Goal: Participate in discussion: Engage in conversation with other users on a specific topic

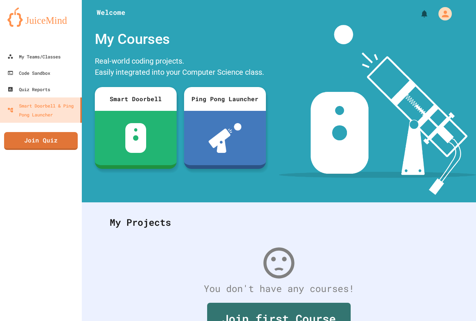
drag, startPoint x: 187, startPoint y: 62, endPoint x: 183, endPoint y: 68, distance: 6.5
click at [185, 64] on div "Real-world coding projects. Easily integrated into your Computer Science class." at bounding box center [180, 68] width 178 height 28
drag, startPoint x: 47, startPoint y: 138, endPoint x: 52, endPoint y: 148, distance: 11.1
click at [52, 148] on link "Join Quiz" at bounding box center [40, 140] width 72 height 19
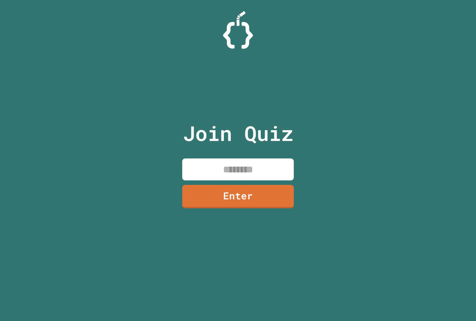
click at [246, 172] on input at bounding box center [237, 169] width 111 height 22
drag, startPoint x: 230, startPoint y: 168, endPoint x: 225, endPoint y: 170, distance: 5.2
click at [225, 170] on input at bounding box center [237, 169] width 111 height 22
click at [230, 177] on input at bounding box center [237, 169] width 111 height 22
click at [230, 176] on input at bounding box center [237, 169] width 111 height 22
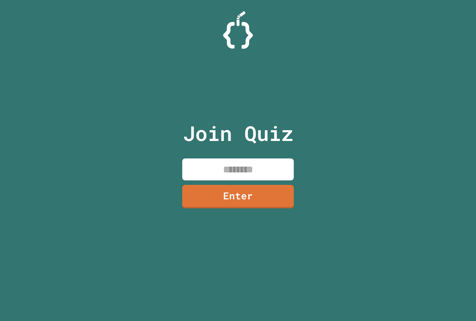
click at [230, 176] on input at bounding box center [237, 169] width 111 height 22
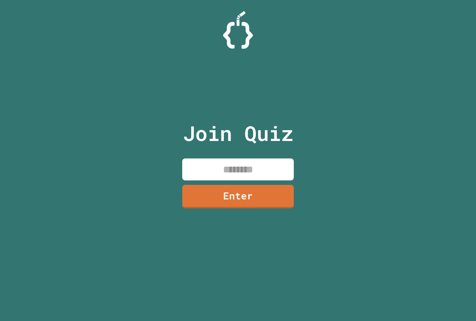
click at [230, 176] on input at bounding box center [237, 169] width 111 height 22
type input "********"
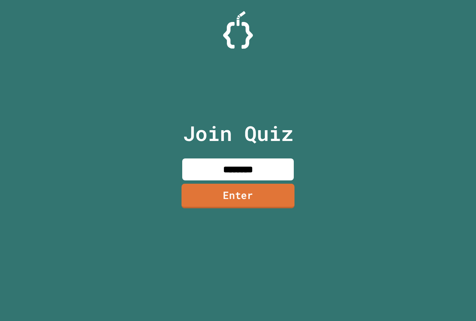
click at [283, 198] on link "Enter" at bounding box center [237, 196] width 113 height 25
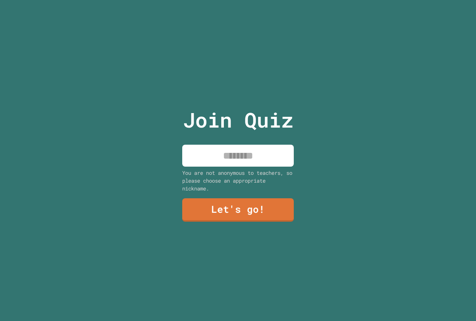
click at [268, 169] on div "You are not anonymous to teachers, so please choose an appropriate nickname." at bounding box center [237, 180] width 111 height 23
click at [268, 161] on input at bounding box center [237, 156] width 111 height 22
type input "*********"
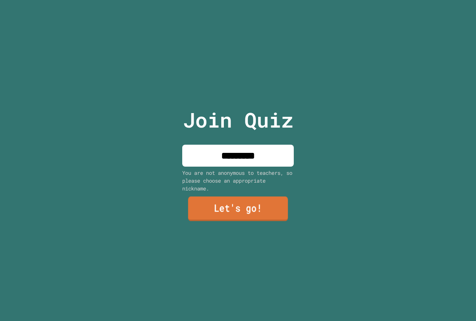
click at [274, 209] on link "Let's go!" at bounding box center [238, 209] width 100 height 25
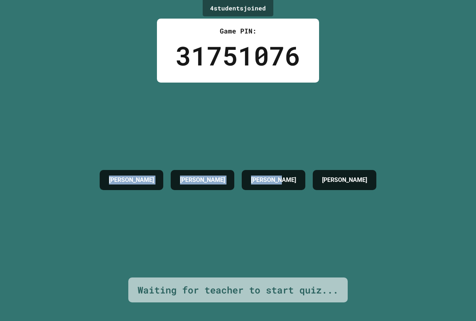
drag, startPoint x: 73, startPoint y: 257, endPoint x: 73, endPoint y: 264, distance: 6.7
click at [0, 295] on div "4 student s joined Game PIN: 31751076 [PERSON_NAME] M [PERSON_NAME] [PERSON_NAM…" at bounding box center [238, 160] width 476 height 321
click at [129, 230] on div "[PERSON_NAME] M [PERSON_NAME] [PERSON_NAME] [PERSON_NAME]" at bounding box center [238, 180] width 284 height 195
click at [366, 61] on div "4 student s joined Game PIN: 31751076 [PERSON_NAME] M [PERSON_NAME] [PERSON_NAM…" at bounding box center [238, 160] width 476 height 321
click at [366, 70] on div "4 student s joined Game PIN: 31751076 [PERSON_NAME] M [PERSON_NAME] [PERSON_NAM…" at bounding box center [238, 160] width 476 height 321
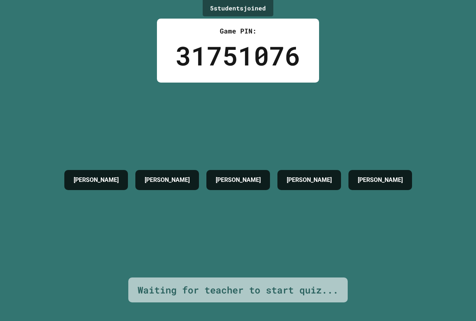
drag, startPoint x: 362, startPoint y: 79, endPoint x: 362, endPoint y: 83, distance: 4.2
click at [362, 82] on div "5 student s joined Game PIN: 31751076 [PERSON_NAME] M [PERSON_NAME] [PERSON_NAM…" at bounding box center [238, 160] width 476 height 321
click at [362, 83] on div "[PERSON_NAME] M [PERSON_NAME] [PERSON_NAME] [PERSON_NAME] [PERSON_NAME]" at bounding box center [238, 180] width 355 height 195
click at [362, 84] on div "[PERSON_NAME] M [PERSON_NAME] [PERSON_NAME] [PERSON_NAME] [PERSON_NAME]" at bounding box center [238, 180] width 355 height 195
click at [331, 175] on h4 "[PERSON_NAME]" at bounding box center [309, 179] width 45 height 9
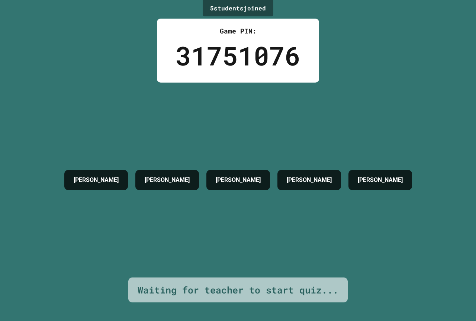
drag, startPoint x: 306, startPoint y: 232, endPoint x: 303, endPoint y: 233, distance: 3.8
click at [304, 233] on div "[PERSON_NAME] M [PERSON_NAME] [PERSON_NAME] [PERSON_NAME] [PERSON_NAME]" at bounding box center [238, 180] width 355 height 195
drag, startPoint x: 214, startPoint y: 236, endPoint x: 152, endPoint y: 231, distance: 61.9
click at [174, 235] on div "[PERSON_NAME] M [PERSON_NAME] [PERSON_NAME] [PERSON_NAME] [PERSON_NAME]" at bounding box center [238, 180] width 355 height 195
drag, startPoint x: 115, startPoint y: 202, endPoint x: 69, endPoint y: 141, distance: 76.0
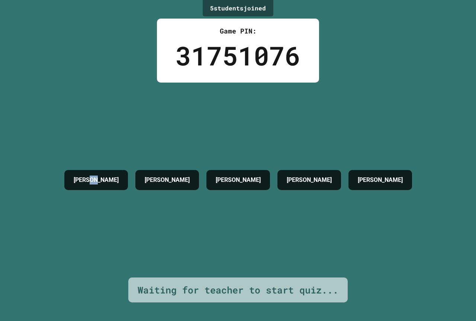
click at [78, 166] on div "[PERSON_NAME] M [PERSON_NAME] [PERSON_NAME] [PERSON_NAME] [PERSON_NAME]" at bounding box center [238, 180] width 355 height 28
drag, startPoint x: 75, startPoint y: 114, endPoint x: 76, endPoint y: 104, distance: 9.7
click at [76, 105] on div "[PERSON_NAME] M [PERSON_NAME] [PERSON_NAME] [PERSON_NAME] [PERSON_NAME]" at bounding box center [238, 180] width 355 height 195
click at [76, 104] on div "[PERSON_NAME] M [PERSON_NAME] [PERSON_NAME] [PERSON_NAME] [PERSON_NAME]" at bounding box center [238, 180] width 355 height 195
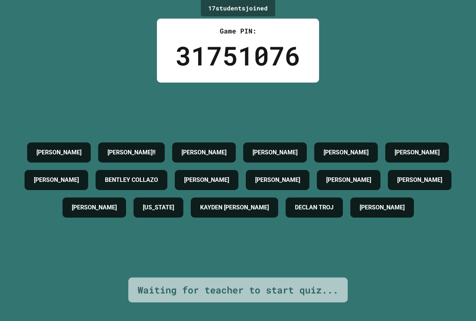
click at [109, 45] on div "17 student s joined Game PIN: 31751076 [PERSON_NAME] [PERSON_NAME]!! [PERSON_NA…" at bounding box center [238, 160] width 476 height 321
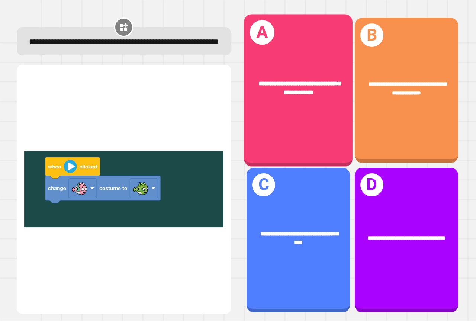
click at [294, 108] on div "**********" at bounding box center [298, 90] width 109 height 152
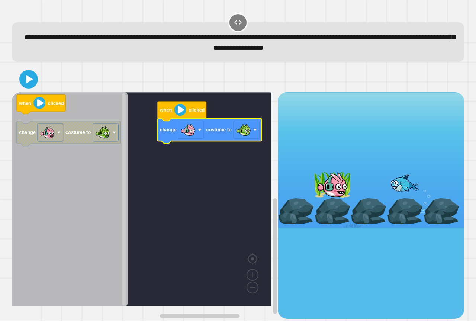
click at [182, 113] on image "Blockly Workspace" at bounding box center [180, 110] width 12 height 12
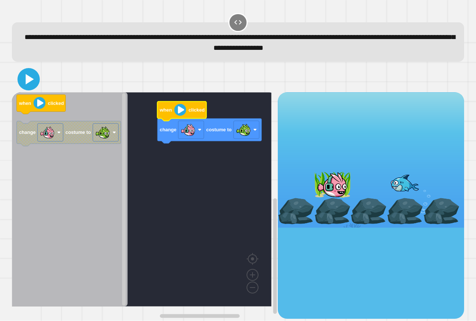
drag, startPoint x: 22, startPoint y: 76, endPoint x: 49, endPoint y: 87, distance: 28.8
click at [32, 78] on icon at bounding box center [29, 79] width 18 height 18
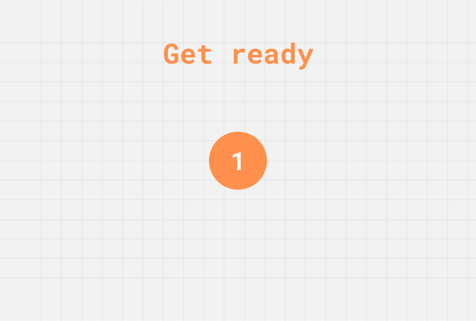
click at [222, 77] on div "Get ready 1" at bounding box center [238, 160] width 56 height 321
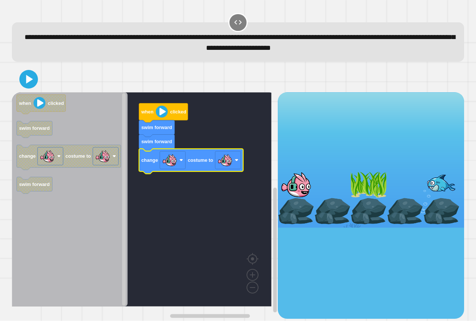
click at [226, 171] on icon "Blockly Workspace" at bounding box center [191, 161] width 104 height 25
click at [229, 164] on image "Blockly Workspace" at bounding box center [224, 160] width 15 height 15
click at [30, 78] on icon at bounding box center [28, 79] width 17 height 17
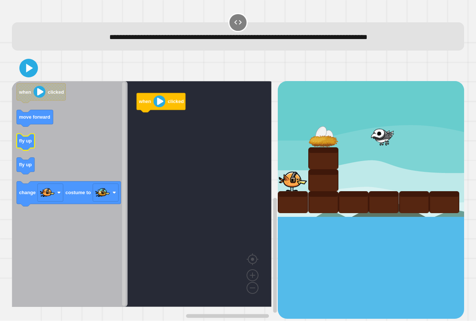
click at [23, 146] on icon "when clicked move forward fly up fly up change costume to" at bounding box center [70, 194] width 116 height 226
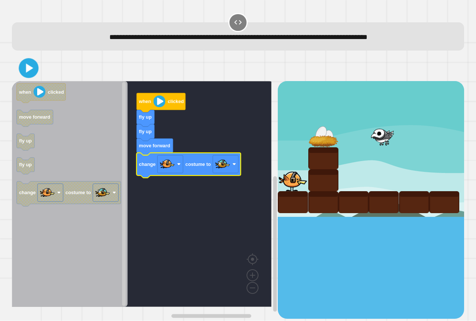
click at [25, 64] on icon at bounding box center [29, 68] width 16 height 16
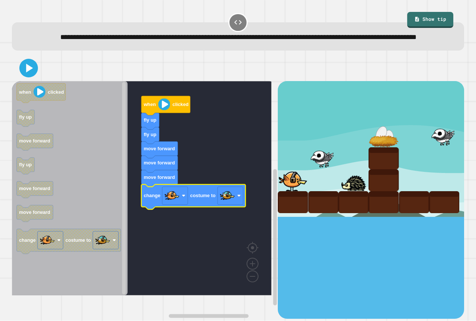
drag, startPoint x: 25, startPoint y: 90, endPoint x: 24, endPoint y: 83, distance: 6.7
click at [25, 81] on div at bounding box center [238, 68] width 452 height 26
click at [23, 77] on icon at bounding box center [29, 68] width 18 height 18
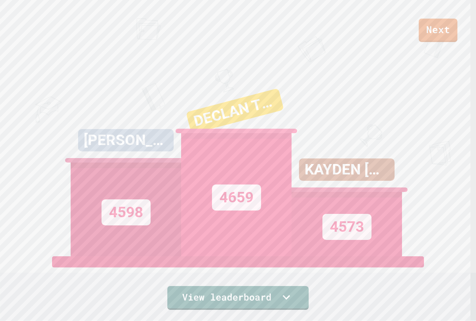
click at [418, 19] on div "Next" at bounding box center [238, 21] width 476 height 42
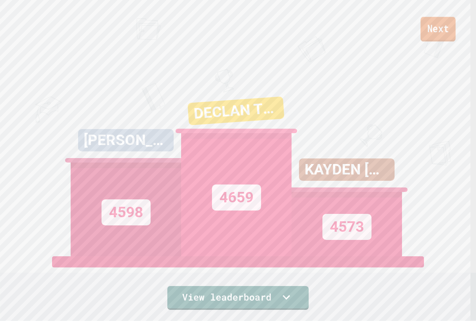
click at [421, 21] on link "Next" at bounding box center [437, 29] width 35 height 25
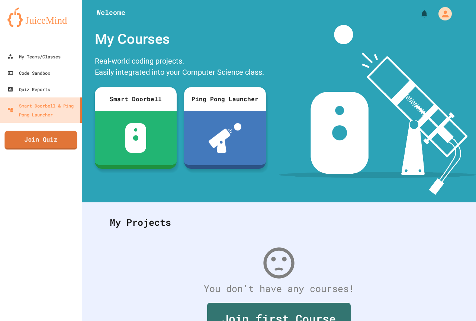
click at [55, 136] on link "Join Quiz" at bounding box center [40, 140] width 72 height 19
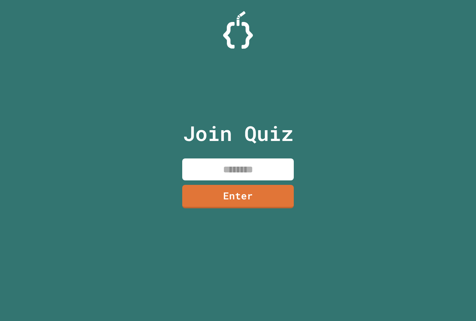
click at [255, 171] on input at bounding box center [237, 169] width 111 height 22
type input "********"
click at [280, 200] on link "Enter" at bounding box center [237, 195] width 111 height 25
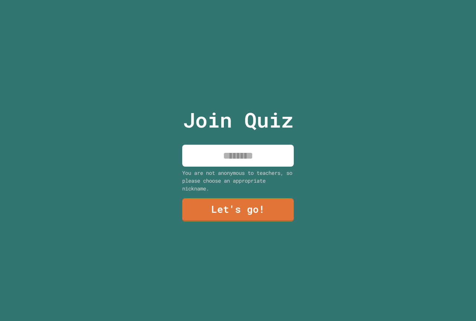
click at [242, 153] on input at bounding box center [237, 156] width 111 height 22
type input "********"
click at [239, 208] on link "Let's go!" at bounding box center [237, 209] width 111 height 25
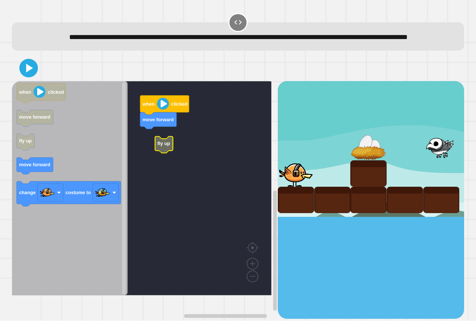
click at [144, 148] on rect "Blockly Workspace" at bounding box center [141, 188] width 259 height 214
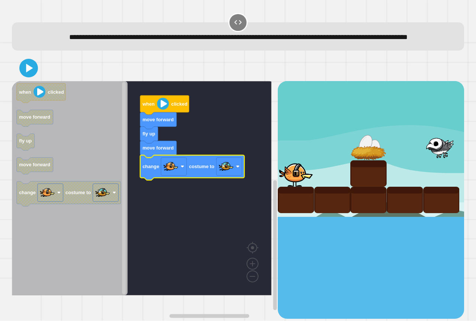
click at [20, 81] on div at bounding box center [238, 68] width 452 height 26
click at [22, 77] on icon at bounding box center [29, 68] width 18 height 18
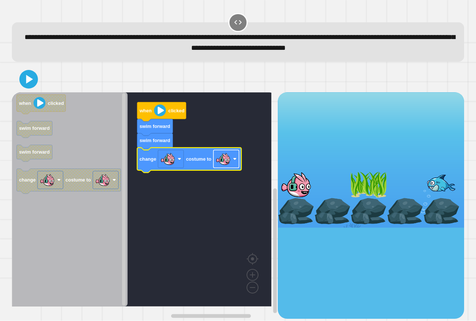
click at [218, 166] on image "Blockly Workspace" at bounding box center [223, 159] width 15 height 15
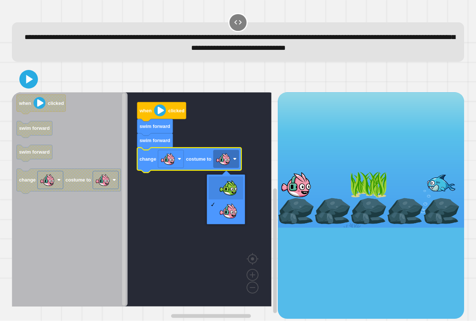
drag, startPoint x: 234, startPoint y: 189, endPoint x: 158, endPoint y: 134, distance: 93.7
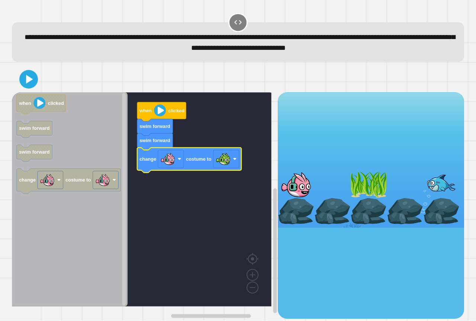
drag, startPoint x: 46, startPoint y: 78, endPoint x: 33, endPoint y: 81, distance: 13.3
click at [33, 81] on div at bounding box center [238, 79] width 452 height 26
click at [31, 85] on icon at bounding box center [29, 79] width 18 height 18
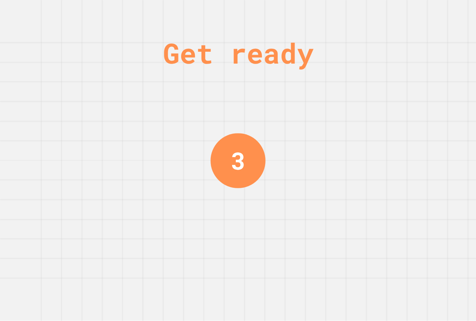
click at [149, 148] on div "Get ready 3" at bounding box center [238, 160] width 476 height 321
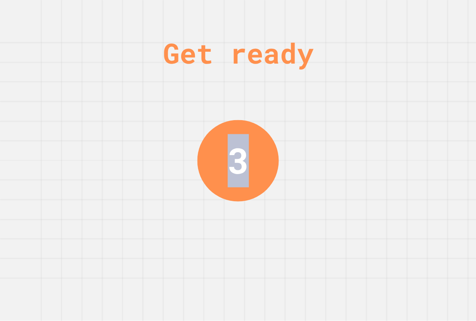
drag, startPoint x: 149, startPoint y: 148, endPoint x: 149, endPoint y: 132, distance: 15.3
click at [149, 138] on div "Get ready 3" at bounding box center [238, 160] width 476 height 321
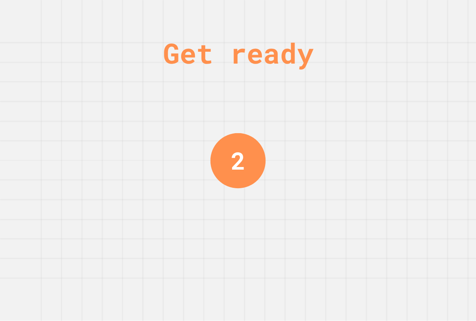
click at [173, 92] on div "Get ready 2" at bounding box center [238, 160] width 476 height 321
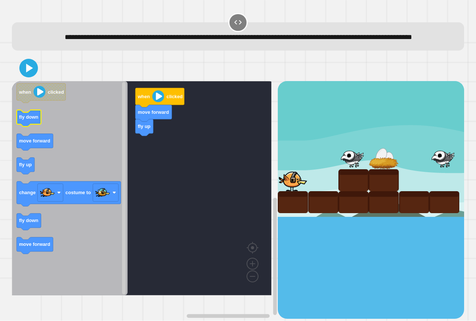
click at [34, 120] on text "fly down" at bounding box center [28, 117] width 19 height 6
click at [37, 151] on icon "Blockly Workspace" at bounding box center [35, 142] width 36 height 17
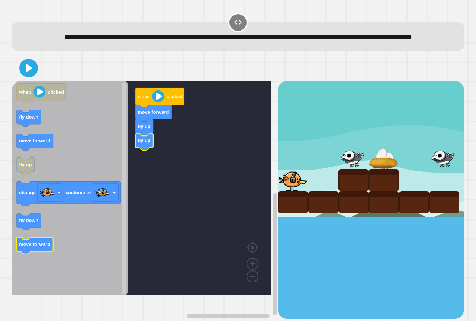
click at [33, 263] on icon "when clicked fly down move forward fly up change costume to fly down move forwa…" at bounding box center [70, 188] width 116 height 214
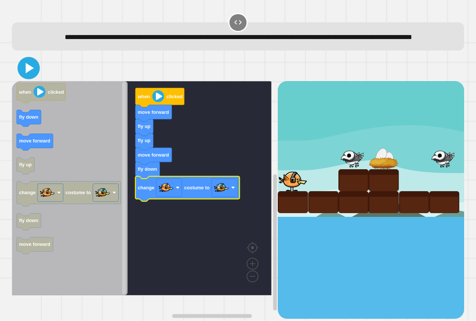
click at [28, 73] on icon at bounding box center [30, 68] width 8 height 10
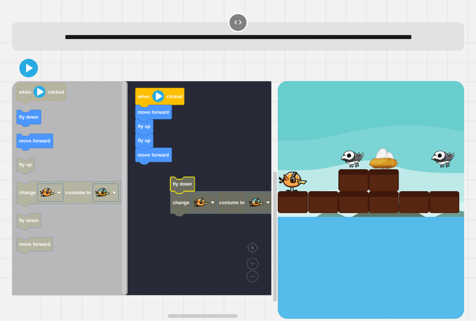
drag, startPoint x: 318, startPoint y: 194, endPoint x: 312, endPoint y: 161, distance: 33.2
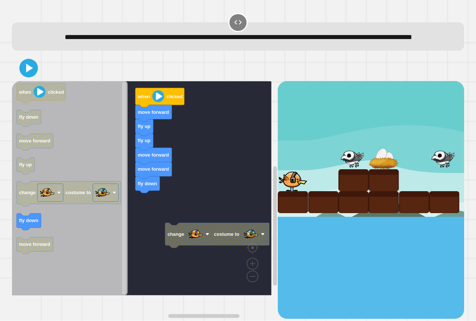
click at [173, 238] on g "fly up fly up move forward move forward fly down move forward when clicked chan…" at bounding box center [147, 188] width 270 height 214
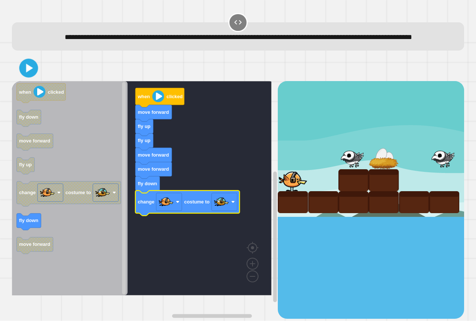
click at [33, 76] on icon at bounding box center [28, 68] width 15 height 15
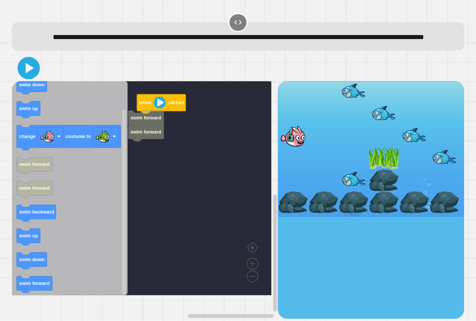
click at [32, 77] on icon at bounding box center [29, 68] width 18 height 18
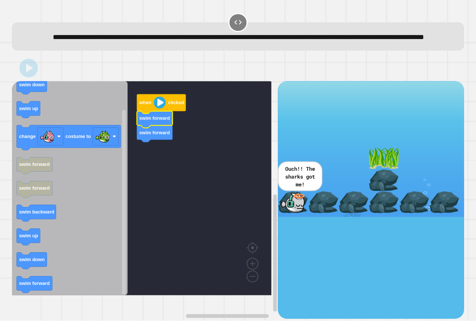
click at [26, 72] on icon at bounding box center [29, 68] width 7 height 9
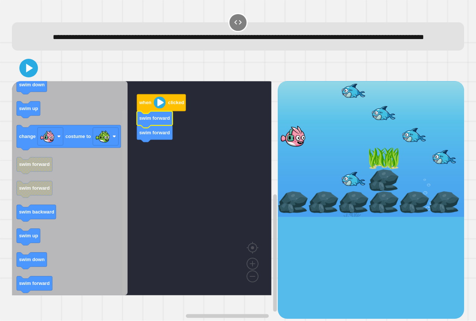
click at [129, 220] on div "when clicked swim forward swim forward when clicked swim down swim up change co…" at bounding box center [145, 199] width 266 height 237
click at [133, 306] on div "when clicked swim forward swim forward when clicked swim down swim up change co…" at bounding box center [145, 199] width 266 height 237
click at [43, 289] on icon "when clicked swim down swim up change costume to swim forward swim forward swim…" at bounding box center [70, 188] width 116 height 214
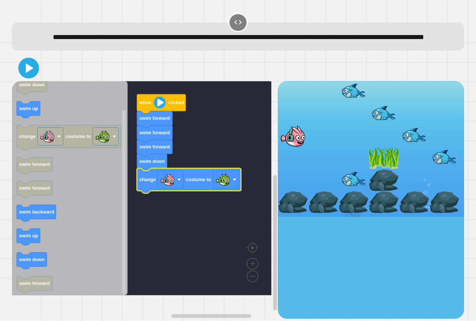
click at [25, 77] on icon at bounding box center [28, 68] width 17 height 17
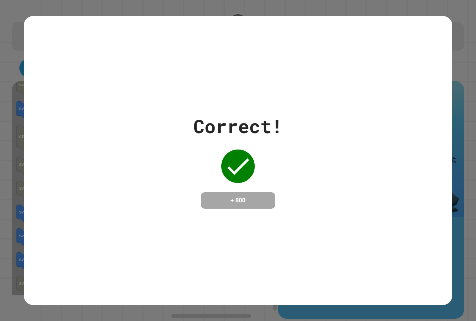
click at [227, 81] on div "Correct! + 800" at bounding box center [238, 160] width 428 height 289
click at [245, 68] on div "Correct! + 800" at bounding box center [238, 160] width 428 height 289
click at [139, 193] on div "Correct! + 800" at bounding box center [238, 160] width 428 height 96
drag, startPoint x: 152, startPoint y: 105, endPoint x: 114, endPoint y: 335, distance: 233.1
click at [114, 320] on html "**********" at bounding box center [238, 160] width 476 height 321
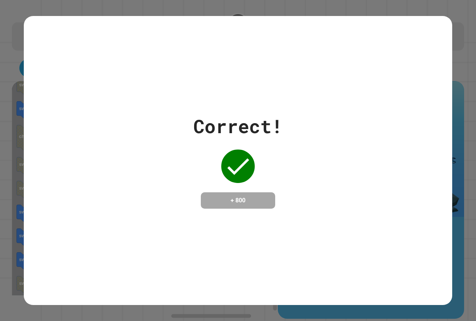
click at [252, 90] on div "Correct! + 800" at bounding box center [238, 160] width 428 height 289
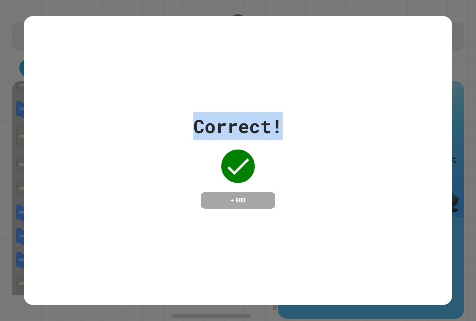
drag, startPoint x: 104, startPoint y: 61, endPoint x: 348, endPoint y: 61, distance: 243.8
click at [360, 56] on div "Correct! + 800" at bounding box center [238, 160] width 428 height 289
click at [348, 61] on div "Correct! + 800" at bounding box center [238, 160] width 428 height 289
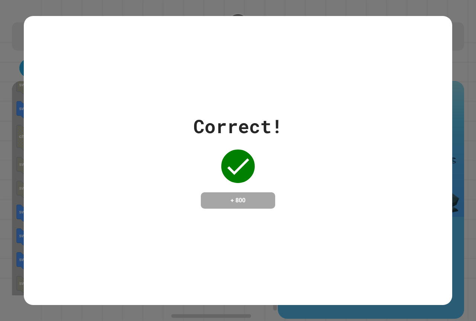
drag, startPoint x: 182, startPoint y: 136, endPoint x: 178, endPoint y: 130, distance: 7.3
click at [179, 133] on div "Correct! + 800" at bounding box center [238, 160] width 428 height 96
click at [178, 125] on div "Correct! + 800" at bounding box center [238, 160] width 428 height 96
drag, startPoint x: 177, startPoint y: 124, endPoint x: 175, endPoint y: 120, distance: 4.2
click at [176, 122] on div "Correct! + 800" at bounding box center [238, 160] width 428 height 96
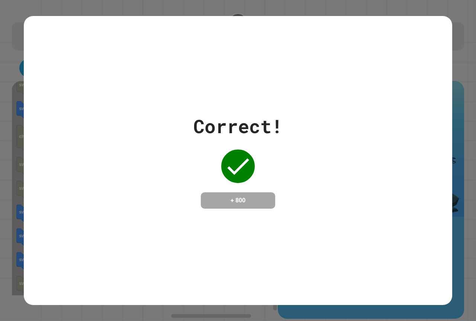
drag, startPoint x: 173, startPoint y: 117, endPoint x: 179, endPoint y: 77, distance: 40.9
click at [179, 76] on div "Correct! + 800" at bounding box center [238, 160] width 428 height 289
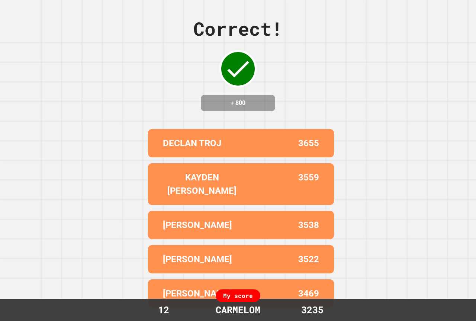
click at [113, 229] on div "Correct! + 800 DECLAN TROJ 3655 KAYDEN [PERSON_NAME] 3559 [PERSON_NAME] B 3538 …" at bounding box center [238, 160] width 476 height 321
click at [115, 230] on div "Correct! + 800 DECLAN TROJ 3655 KAYDEN [PERSON_NAME] 3559 [PERSON_NAME] B 3538 …" at bounding box center [238, 160] width 476 height 321
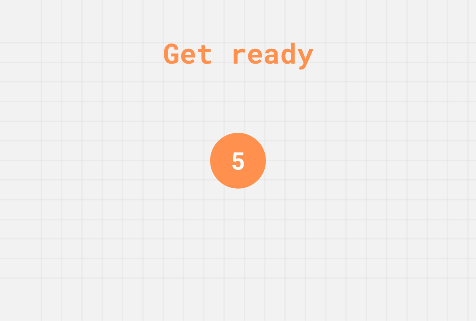
drag, startPoint x: 115, startPoint y: 230, endPoint x: 114, endPoint y: 224, distance: 5.3
click at [115, 228] on div "Get ready 5" at bounding box center [238, 160] width 476 height 321
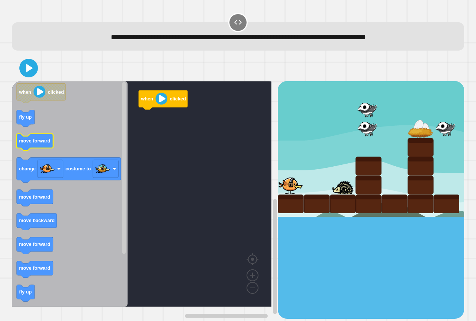
click at [36, 141] on text "move forward" at bounding box center [34, 141] width 31 height 6
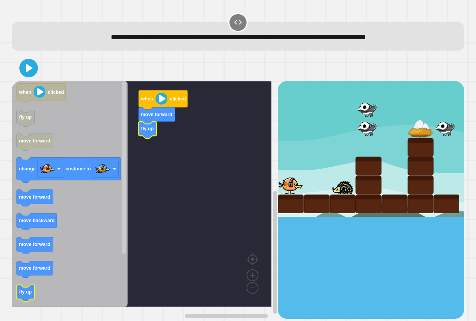
click at [29, 291] on icon "when clicked fly up move forward change costume to move forward move backward m…" at bounding box center [70, 194] width 116 height 226
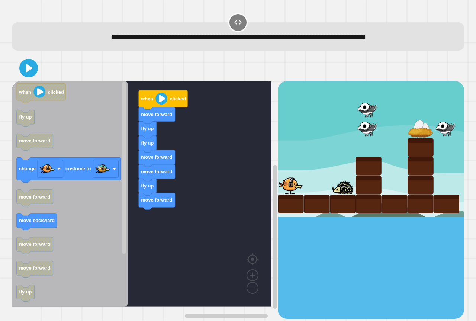
click at [129, 210] on div "when clicked move forward fly up fly up move forward move forward fly up move f…" at bounding box center [145, 199] width 266 height 237
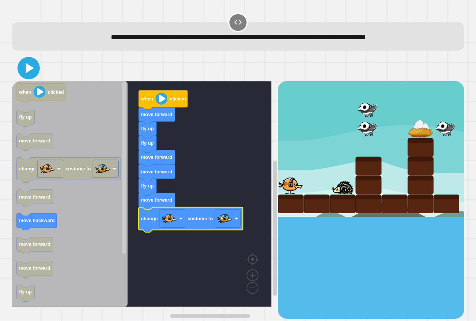
click at [30, 65] on icon at bounding box center [29, 68] width 18 height 18
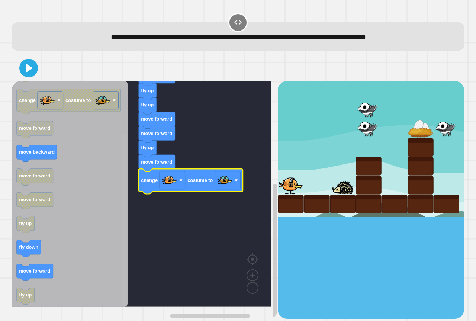
click at [98, 253] on div "when clicked move forward fly up fly up move forward move forward fly up move f…" at bounding box center [145, 199] width 266 height 237
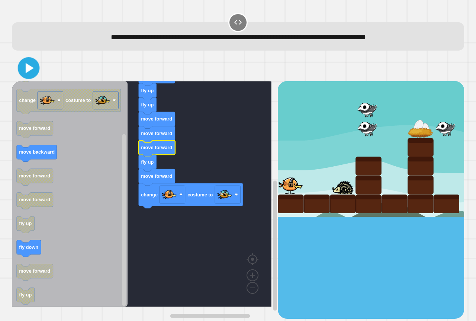
click at [19, 68] on button at bounding box center [29, 68] width 22 height 22
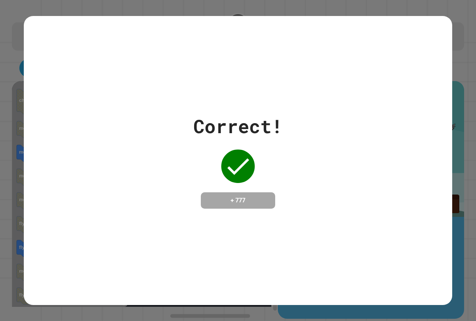
drag, startPoint x: 247, startPoint y: 56, endPoint x: 244, endPoint y: 59, distance: 4.0
click at [244, 59] on div "Correct! + 777" at bounding box center [238, 160] width 428 height 289
click at [238, 60] on div "Correct! + 777" at bounding box center [238, 160] width 428 height 289
drag, startPoint x: 242, startPoint y: 59, endPoint x: 260, endPoint y: 53, distance: 19.6
click at [260, 53] on div "Correct! + 777" at bounding box center [238, 160] width 428 height 289
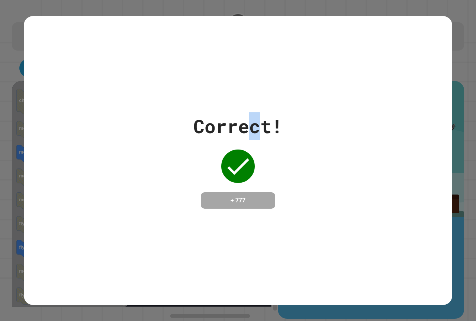
click at [243, 65] on div "Correct! + 777" at bounding box center [238, 160] width 428 height 289
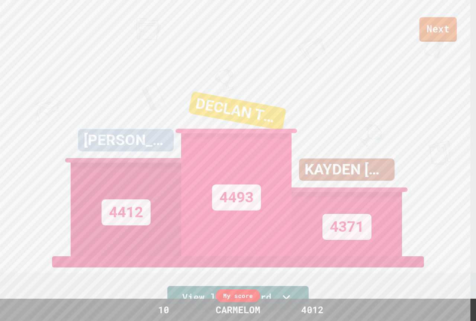
click at [433, 22] on link "Next" at bounding box center [438, 29] width 38 height 25
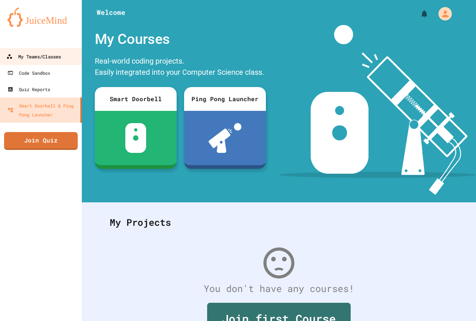
click at [33, 52] on div "My Teams/Classes" at bounding box center [33, 56] width 55 height 9
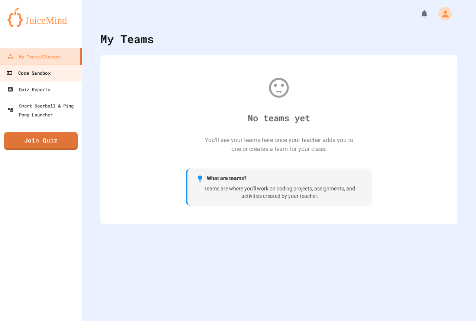
click at [46, 79] on link "Code Sandbox" at bounding box center [41, 72] width 84 height 17
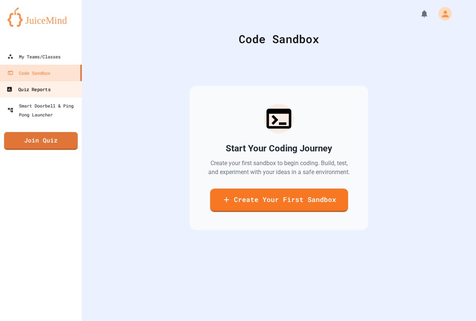
click at [50, 86] on div "Quiz Reports" at bounding box center [28, 89] width 44 height 9
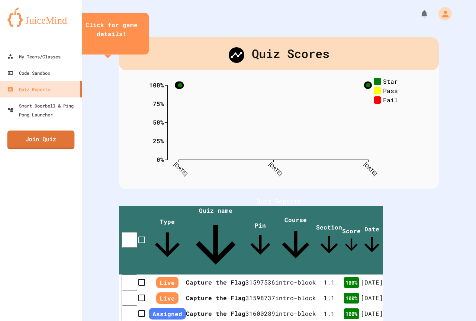
click at [59, 133] on link "Join Quiz" at bounding box center [40, 139] width 67 height 19
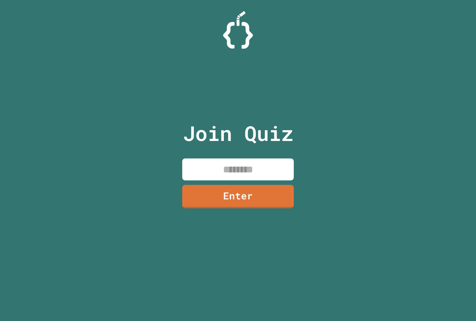
click at [262, 169] on input at bounding box center [237, 169] width 111 height 22
paste input "********"
type input "********"
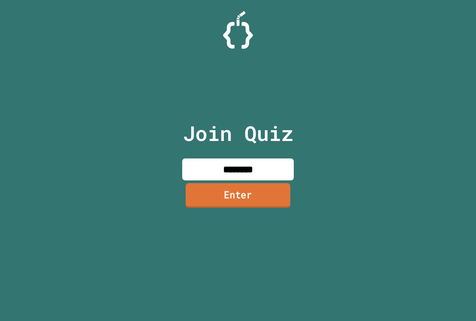
click at [245, 187] on link "Enter" at bounding box center [237, 195] width 105 height 25
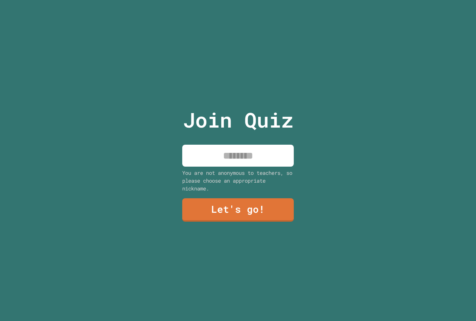
click at [240, 140] on div "Join Quiz You are not anonymous to teachers, so please choose an appropriate ni…" at bounding box center [237, 160] width 125 height 321
click at [246, 156] on input at bounding box center [237, 156] width 111 height 22
type input "********"
click at [269, 190] on div "Join Quiz ******** You are not anonymous to teachers, so please choose an appro…" at bounding box center [237, 160] width 125 height 321
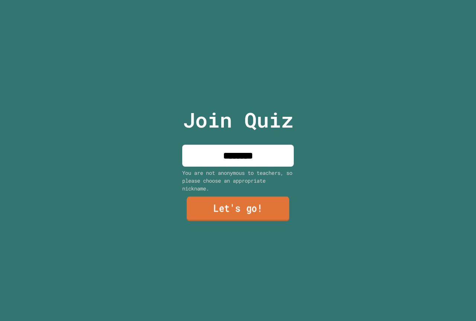
click at [272, 198] on link "Let's go!" at bounding box center [238, 209] width 103 height 25
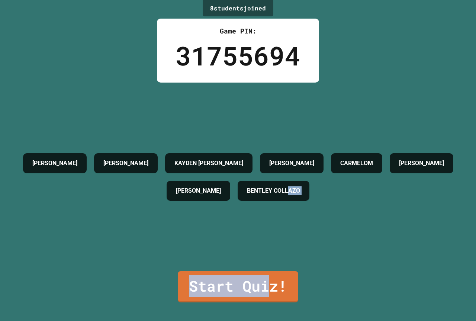
click at [263, 268] on div "8 student s joined Game PIN: 31755694 [PERSON_NAME] [PERSON_NAME] KAYDEN [PERSO…" at bounding box center [238, 160] width 476 height 321
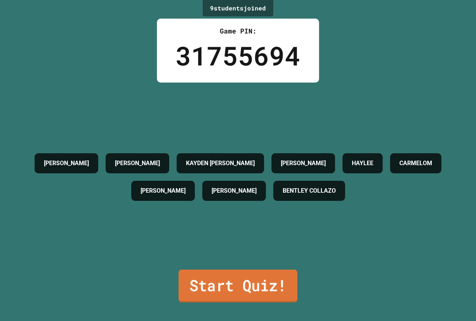
click at [279, 278] on link "Start Quiz!" at bounding box center [237, 285] width 119 height 33
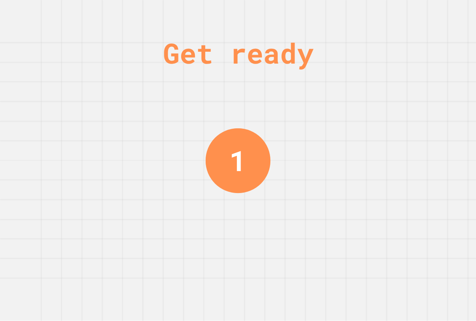
drag, startPoint x: 86, startPoint y: 297, endPoint x: 99, endPoint y: 335, distance: 40.3
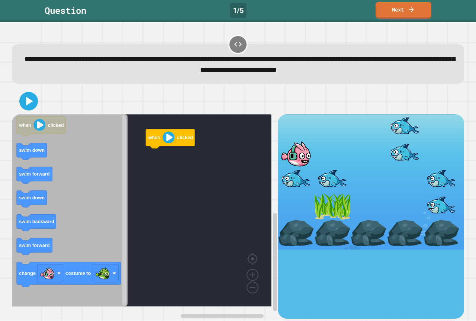
drag, startPoint x: 99, startPoint y: 335, endPoint x: 263, endPoint y: 107, distance: 281.2
click at [263, 107] on div at bounding box center [238, 101] width 452 height 26
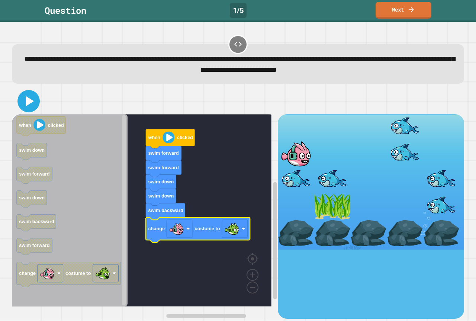
click at [27, 107] on icon at bounding box center [29, 101] width 18 height 18
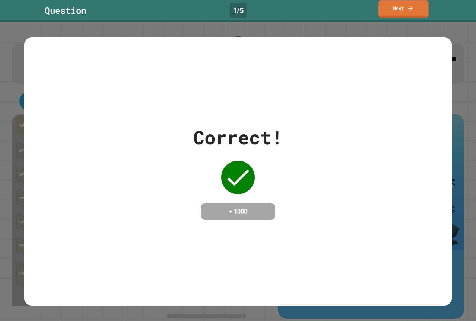
click at [386, 9] on link "Next" at bounding box center [403, 8] width 51 height 17
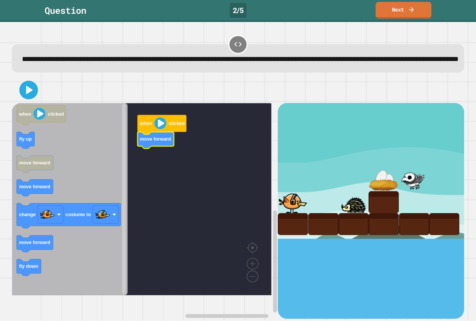
click at [160, 142] on text "move forward" at bounding box center [155, 139] width 31 height 6
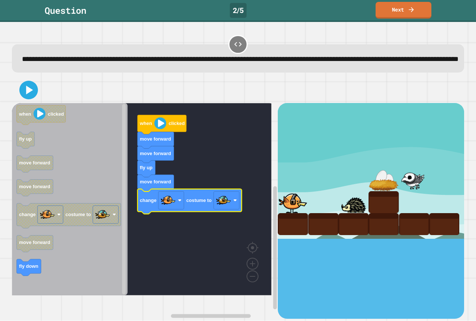
click at [29, 103] on div at bounding box center [238, 90] width 452 height 26
click at [28, 99] on icon at bounding box center [29, 90] width 18 height 18
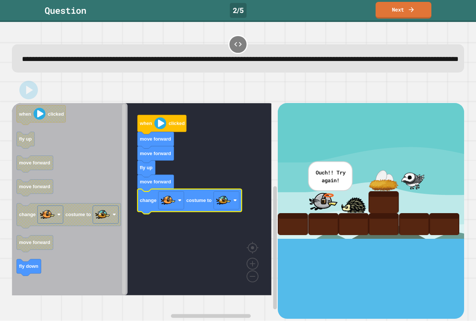
drag, startPoint x: 3, startPoint y: 116, endPoint x: 0, endPoint y: 35, distance: 80.7
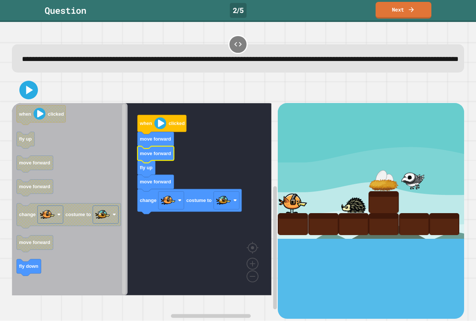
click at [159, 156] on text "move forward" at bounding box center [155, 154] width 31 height 6
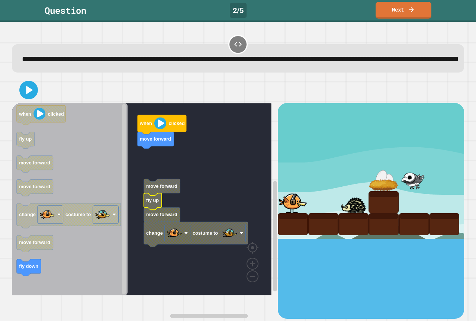
click at [158, 203] on text "fly up" at bounding box center [152, 201] width 13 height 6
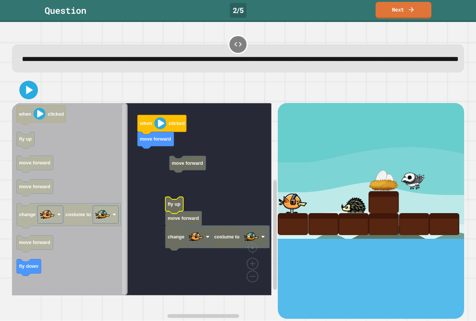
click at [171, 207] on rect "Blockly Workspace" at bounding box center [141, 199] width 259 height 192
click at [171, 209] on rect "Blockly Workspace" at bounding box center [141, 199] width 259 height 192
click at [171, 211] on icon "Blockly Workspace" at bounding box center [174, 205] width 18 height 17
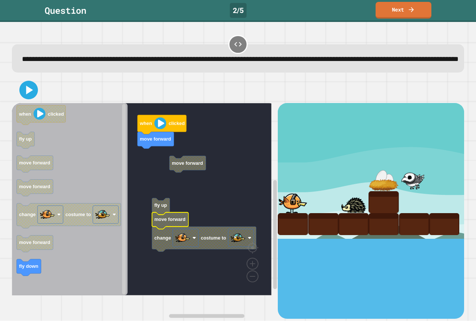
click at [168, 222] on text "move forward" at bounding box center [169, 220] width 31 height 6
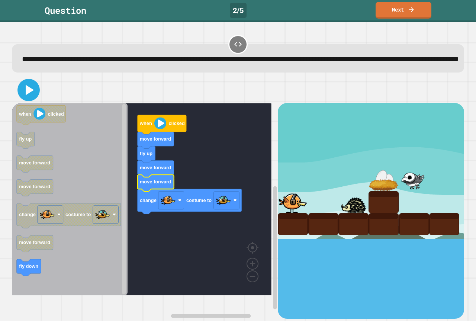
click at [23, 99] on icon at bounding box center [29, 90] width 18 height 18
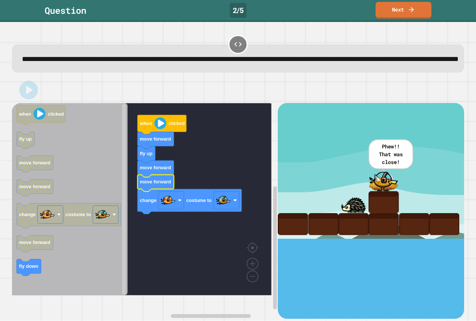
click at [342, 43] on div "**********" at bounding box center [238, 53] width 457 height 43
click at [331, 41] on div "**********" at bounding box center [238, 53] width 457 height 43
drag, startPoint x: 331, startPoint y: 41, endPoint x: 327, endPoint y: 34, distance: 7.7
click at [330, 39] on div "**********" at bounding box center [238, 53] width 457 height 43
click at [327, 34] on div "**********" at bounding box center [238, 53] width 457 height 43
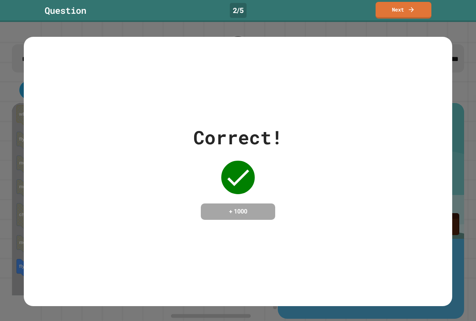
click at [401, 17] on link "Next" at bounding box center [403, 10] width 56 height 17
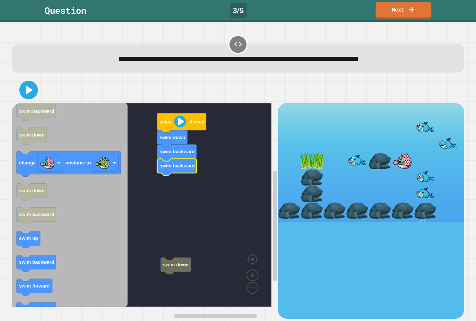
click at [122, 235] on g "Blockly Workspace" at bounding box center [124, 205] width 6 height 202
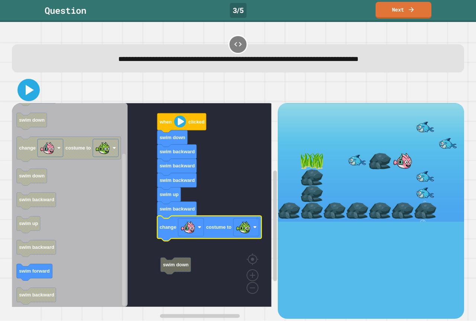
click at [35, 97] on icon at bounding box center [29, 90] width 18 height 18
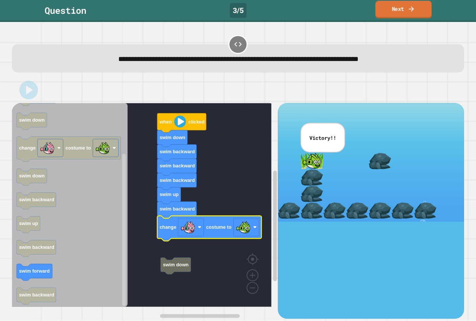
click at [411, 15] on link "Next" at bounding box center [403, 9] width 56 height 17
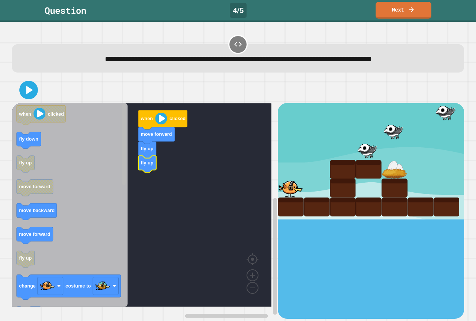
click at [124, 230] on rect "Blockly Workspace" at bounding box center [124, 205] width 6 height 202
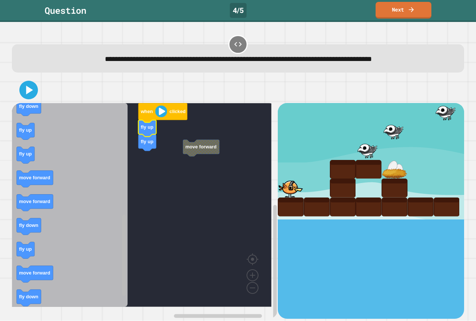
click at [136, 257] on div "move forward when clicked fly up fly up when clicked fly down fly up move forwa…" at bounding box center [145, 210] width 266 height 215
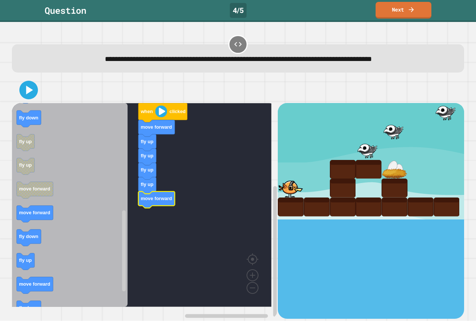
click at [53, 212] on icon "when clicked fly down fly up move forward move backward move forward fly up cha…" at bounding box center [70, 205] width 116 height 204
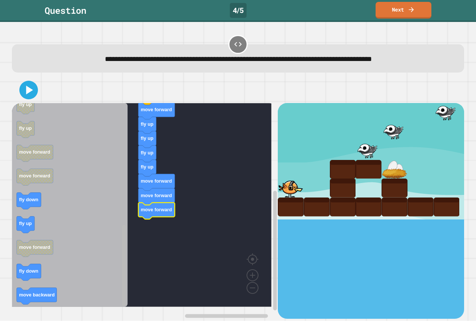
click at [109, 270] on div "when clicked move forward fly up fly up fly up fly up move forward move forward…" at bounding box center [145, 210] width 266 height 215
click at [127, 231] on div "when clicked move forward fly up fly up fly up fly up move forward move forward…" at bounding box center [145, 210] width 266 height 215
click at [117, 221] on div "when clicked move forward fly up fly up fly up fly up move forward move forward…" at bounding box center [145, 210] width 266 height 215
click at [126, 202] on rect "Blockly Workspace" at bounding box center [124, 205] width 6 height 202
click at [126, 235] on div "when clicked move forward fly up fly up fly up fly up move forward move forward…" at bounding box center [145, 210] width 266 height 215
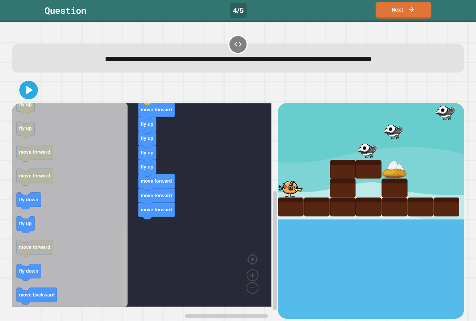
click at [116, 195] on div "when clicked move forward fly up fly up fly up fly up move forward move forward…" at bounding box center [145, 210] width 266 height 215
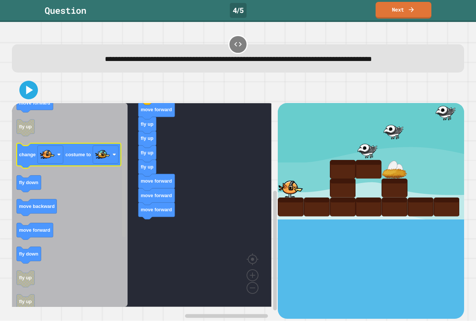
click at [111, 167] on div "when clicked move forward fly up fly up fly up fly up move forward move forward…" at bounding box center [145, 210] width 266 height 215
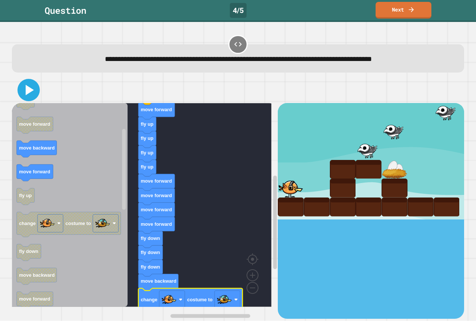
click at [23, 93] on icon at bounding box center [29, 90] width 18 height 18
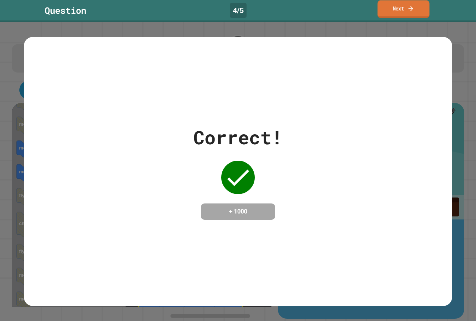
click at [408, 7] on icon at bounding box center [410, 8] width 7 height 8
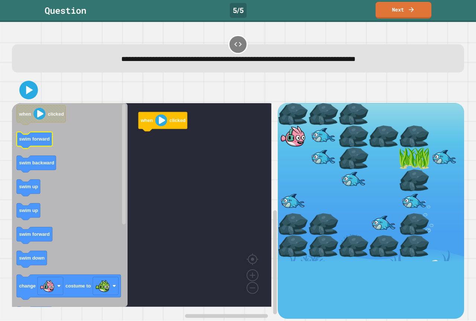
click at [17, 139] on icon "Blockly Workspace" at bounding box center [35, 140] width 36 height 17
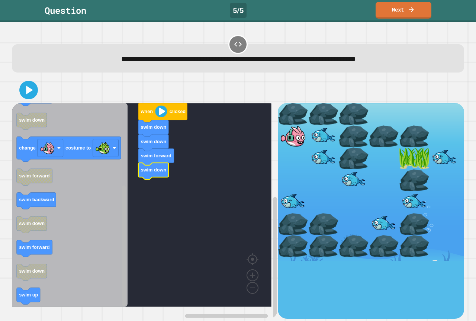
click at [123, 248] on rect "Blockly Workspace" at bounding box center [124, 245] width 4 height 120
click at [174, 261] on div "when clicked swim down swim down swim forward swim down when clicked swim forwa…" at bounding box center [145, 210] width 266 height 215
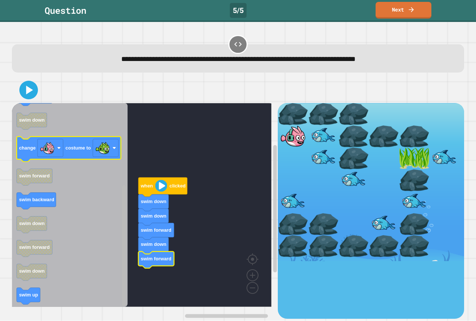
click at [114, 150] on div "when clicked swim down swim down swim forward swim down swim forward when click…" at bounding box center [145, 210] width 266 height 215
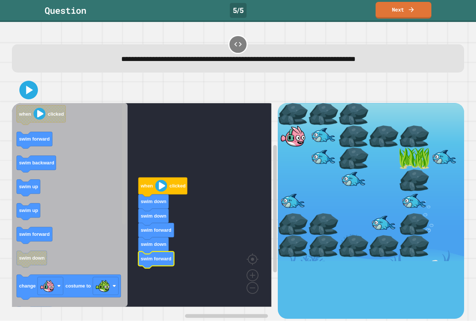
click at [123, 117] on rect "Blockly Workspace" at bounding box center [124, 164] width 4 height 120
click at [140, 257] on div "when clicked swim down swim down swim forward swim down swim forward when click…" at bounding box center [145, 210] width 266 height 215
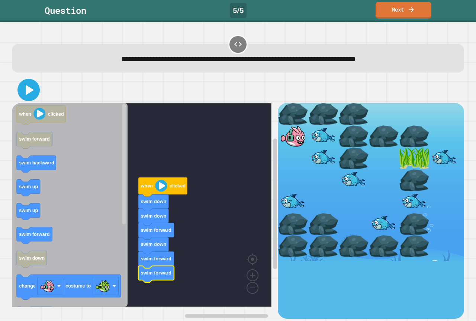
click at [30, 85] on icon at bounding box center [29, 90] width 18 height 18
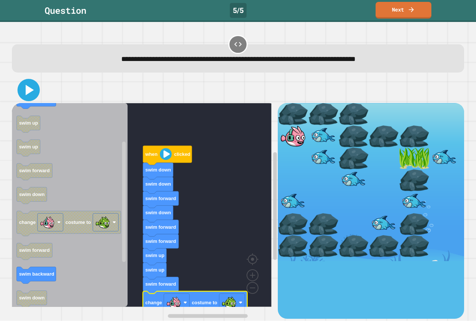
click at [21, 95] on icon at bounding box center [29, 90] width 18 height 18
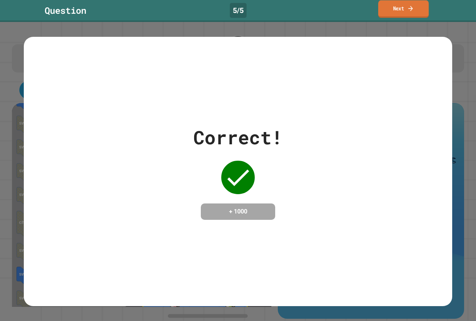
click at [423, 14] on link "Next" at bounding box center [403, 8] width 51 height 17
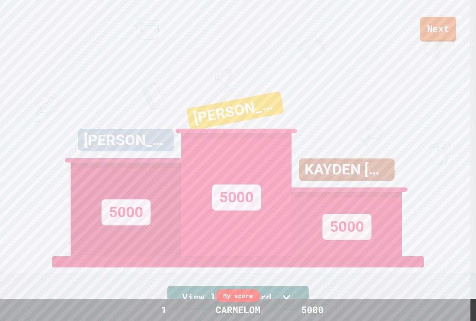
click at [427, 18] on link "Next" at bounding box center [438, 29] width 36 height 25
